Goal: Task Accomplishment & Management: Use online tool/utility

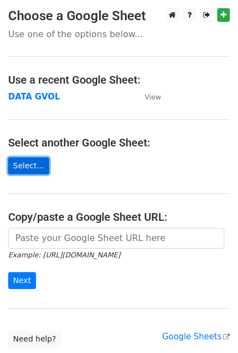
click at [23, 170] on link "Select..." at bounding box center [28, 165] width 41 height 17
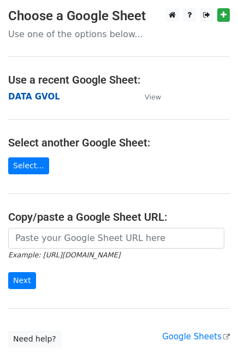
click at [46, 95] on strong "DATA GVOL" at bounding box center [34, 97] width 52 height 10
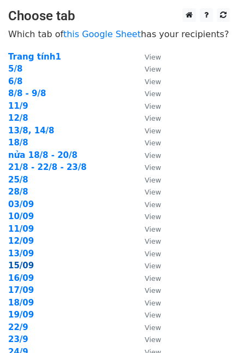
scroll to position [211, 0]
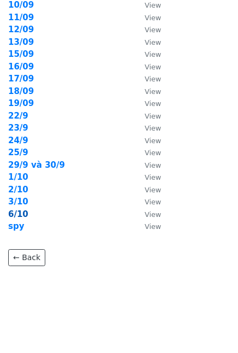
click at [9, 216] on strong "6/10" at bounding box center [18, 214] width 20 height 10
click at [21, 215] on strong "6/10" at bounding box center [18, 214] width 20 height 10
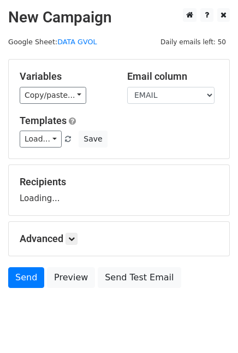
click at [21, 215] on div "Recipients Loading..." at bounding box center [119, 189] width 222 height 51
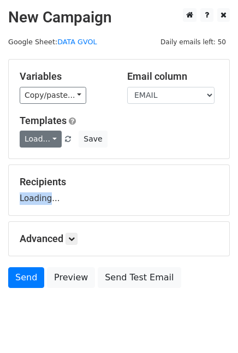
click at [51, 130] on link "Load..." at bounding box center [41, 138] width 42 height 17
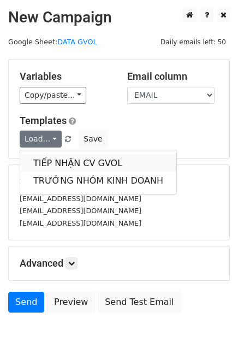
click at [57, 162] on link "TIẾP NHẬN CV GVOL" at bounding box center [98, 162] width 156 height 17
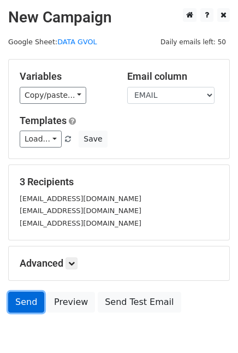
click at [20, 299] on link "Send" at bounding box center [26, 302] width 36 height 21
